Goal: Task Accomplishment & Management: Manage account settings

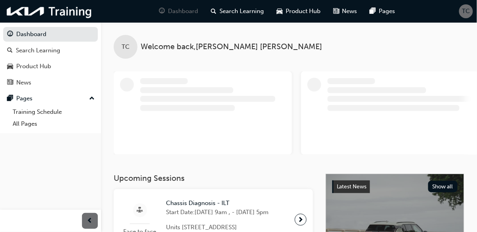
click at [467, 16] on div "TC" at bounding box center [466, 11] width 14 height 14
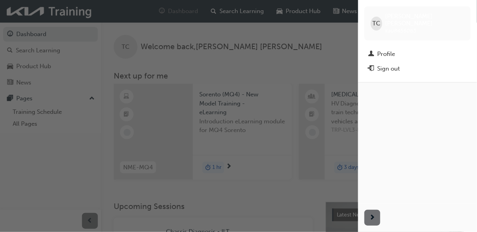
click at [391, 64] on div "Sign out" at bounding box center [388, 68] width 23 height 9
